Goal: Book appointment/travel/reservation

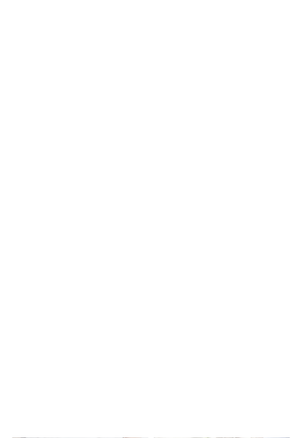
click at [170, 154] on link "family hotel in [GEOGRAPHIC_DATA]" at bounding box center [201, 153] width 77 height 5
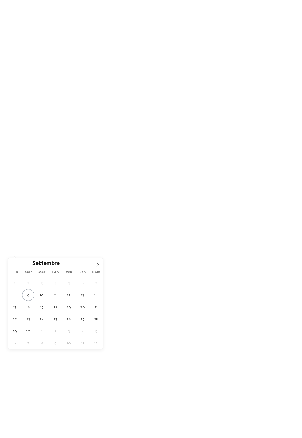
click at [97, 266] on icon at bounding box center [98, 265] width 4 height 4
click at [98, 267] on span at bounding box center [97, 263] width 10 height 10
click at [97, 265] on icon at bounding box center [98, 265] width 4 height 4
click at [100, 268] on span at bounding box center [97, 263] width 10 height 10
type input "****"
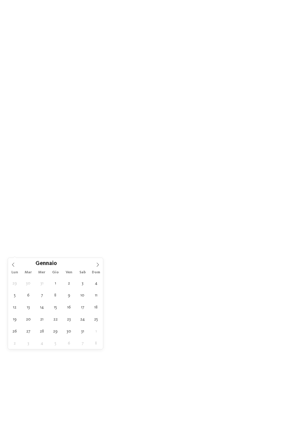
click at [97, 265] on icon at bounding box center [98, 265] width 4 height 4
click at [98, 268] on span at bounding box center [97, 263] width 10 height 10
click at [100, 269] on div "Lun Mar Mer Gio Ven Sab Dom" at bounding box center [55, 273] width 95 height 9
click at [97, 268] on span at bounding box center [97, 263] width 10 height 10
click at [96, 267] on span at bounding box center [97, 263] width 10 height 10
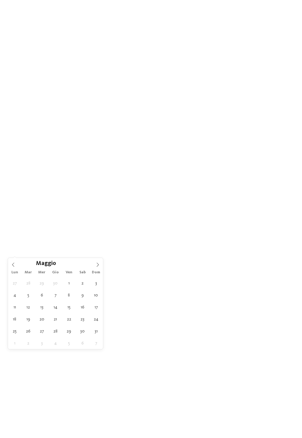
click at [96, 268] on span at bounding box center [97, 263] width 10 height 10
click at [96, 267] on icon at bounding box center [98, 265] width 4 height 4
type div "26.07.2026"
type input "****"
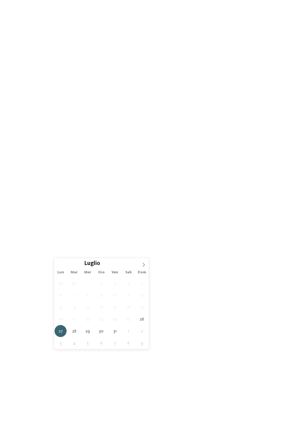
click at [144, 265] on icon at bounding box center [143, 265] width 4 height 4
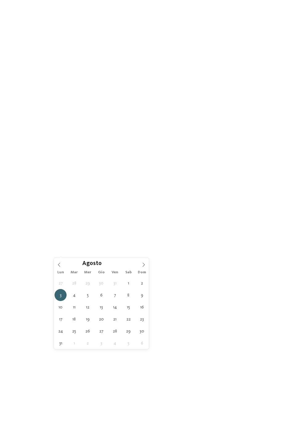
type div "02.08.2026"
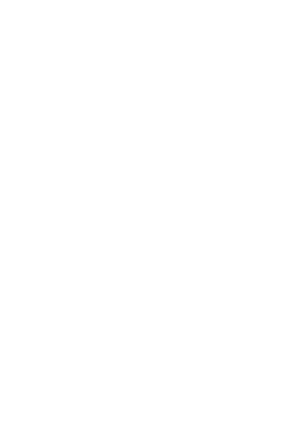
scroll to position [1, 0]
click at [140, 231] on icon at bounding box center [140, 229] width 2 height 2
click at [190, 189] on div at bounding box center [188, 188] width 6 height 6
click at [190, 230] on div "Bolzano e vigneti" at bounding box center [151, 226] width 80 height 12
click at [189, 242] on div "Val Venosta" at bounding box center [151, 238] width 80 height 12
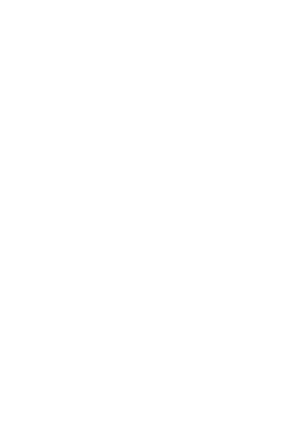
click at [189, 204] on div at bounding box center [188, 201] width 6 height 6
click at [189, 215] on div at bounding box center [188, 213] width 6 height 6
click at [162, 264] on div "accetta" at bounding box center [151, 260] width 80 height 12
click at [187, 235] on div "I miei desideri" at bounding box center [167, 229] width 44 height 11
click at [238, 179] on div "Fattoria" at bounding box center [200, 176] width 80 height 12
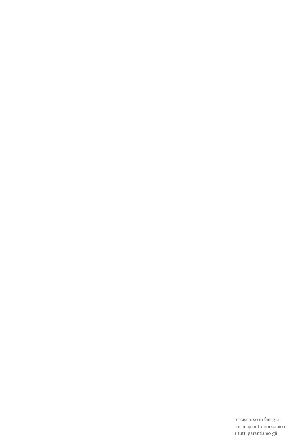
click at [272, 164] on icon at bounding box center [269, 161] width 13 height 11
click at [173, 336] on div "accetta" at bounding box center [151, 335] width 179 height 12
click at [234, 235] on div "Family Experiences" at bounding box center [213, 229] width 44 height 11
click at [189, 173] on div at bounding box center [188, 170] width 6 height 6
click at [190, 249] on div "HAPPY TEENAGER" at bounding box center [151, 244] width 80 height 12
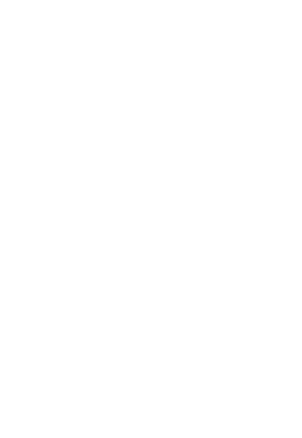
click at [189, 171] on icon at bounding box center [188, 170] width 4 height 4
click at [190, 233] on div at bounding box center [188, 232] width 6 height 6
click at [153, 293] on div "accetta" at bounding box center [151, 290] width 80 height 12
click at [273, 235] on link "trova l’hotel" at bounding box center [272, 229] width 44 height 11
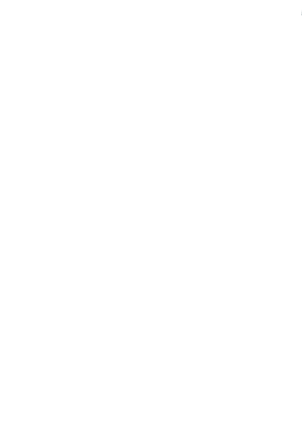
click at [88, 254] on span "In vacanza con teenager" at bounding box center [80, 254] width 80 height 6
